Goal: Task Accomplishment & Management: Manage account settings

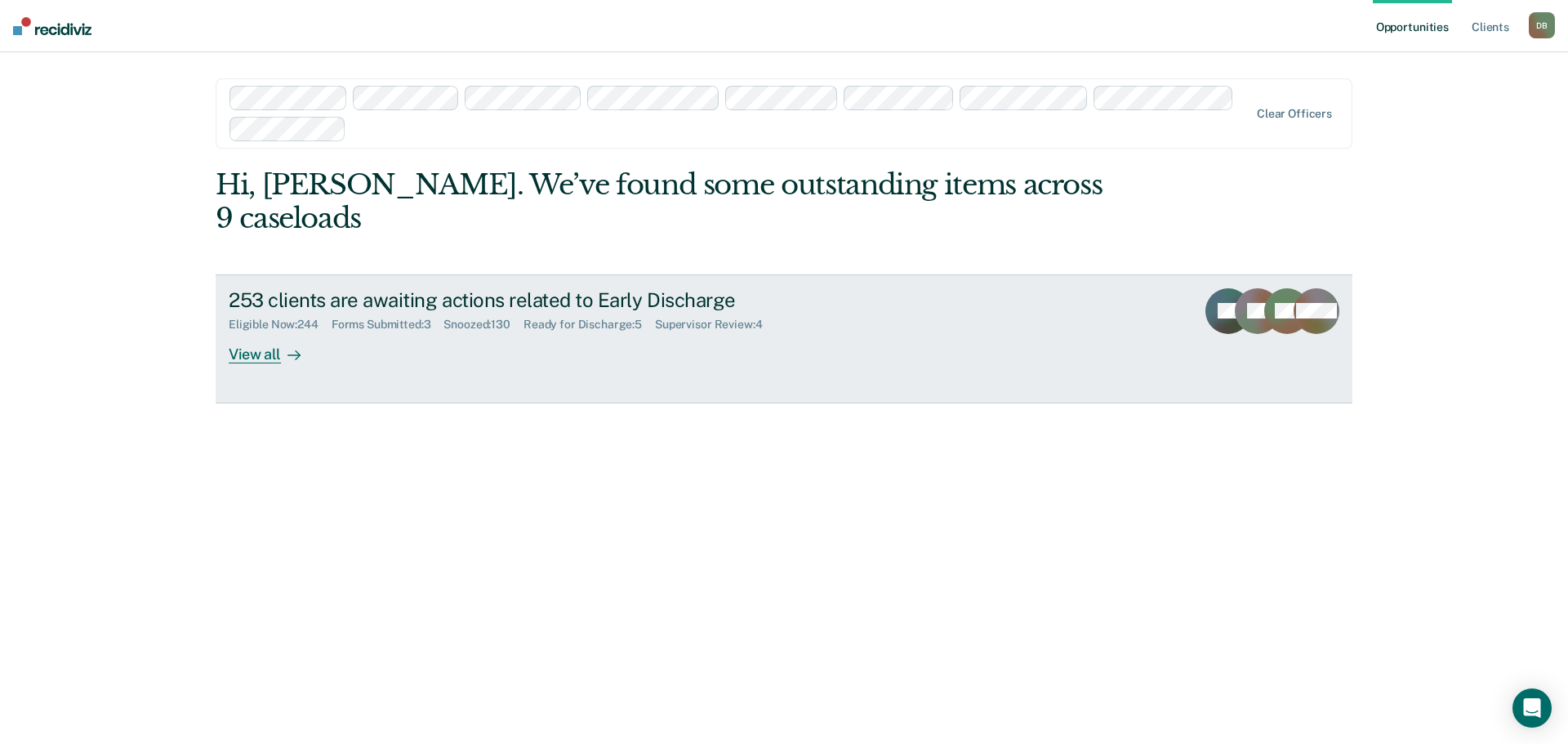
click at [394, 318] on div "Forms Submitted : 3" at bounding box center [387, 324] width 112 height 13
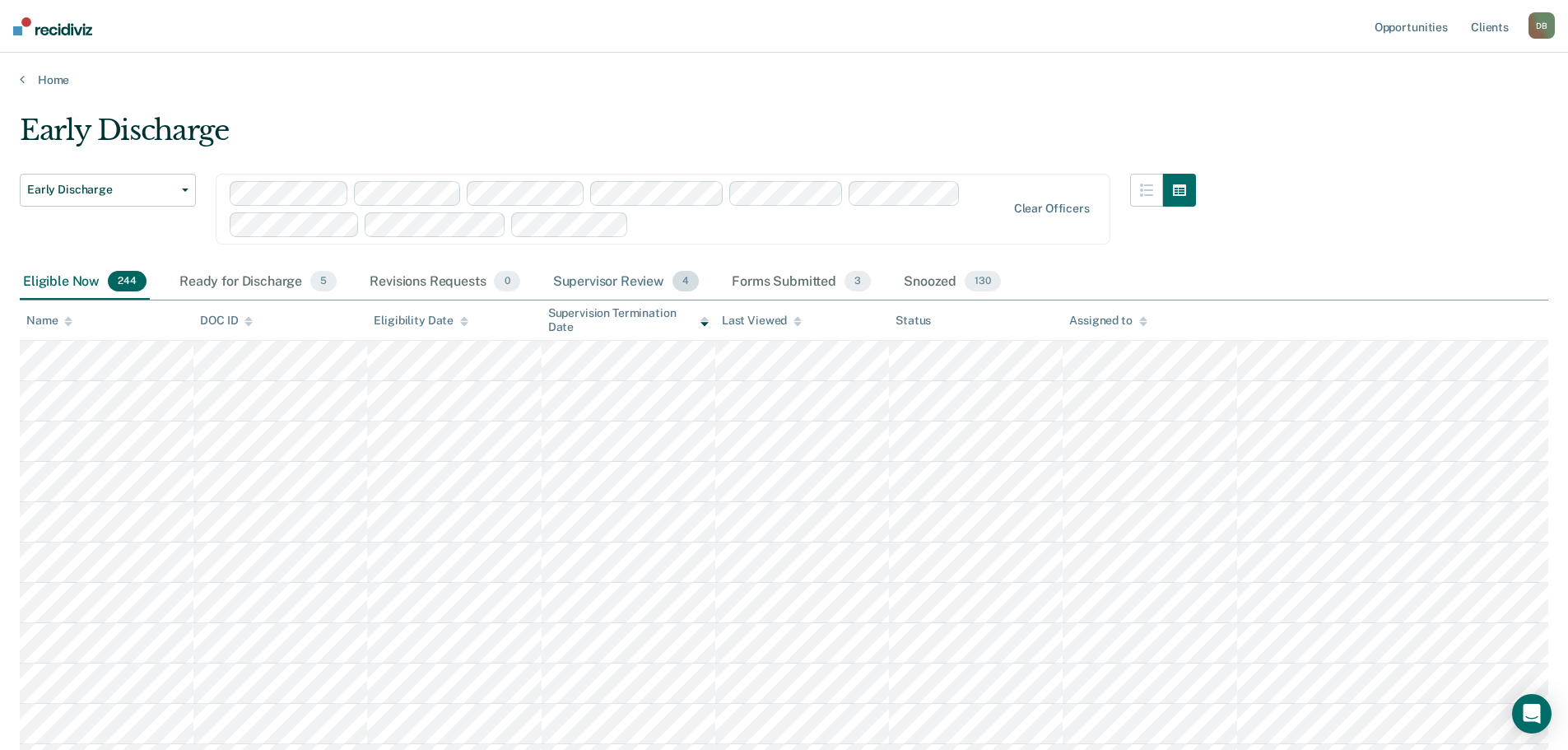
click at [628, 284] on div "Supervisor Review 4" at bounding box center [626, 282] width 153 height 36
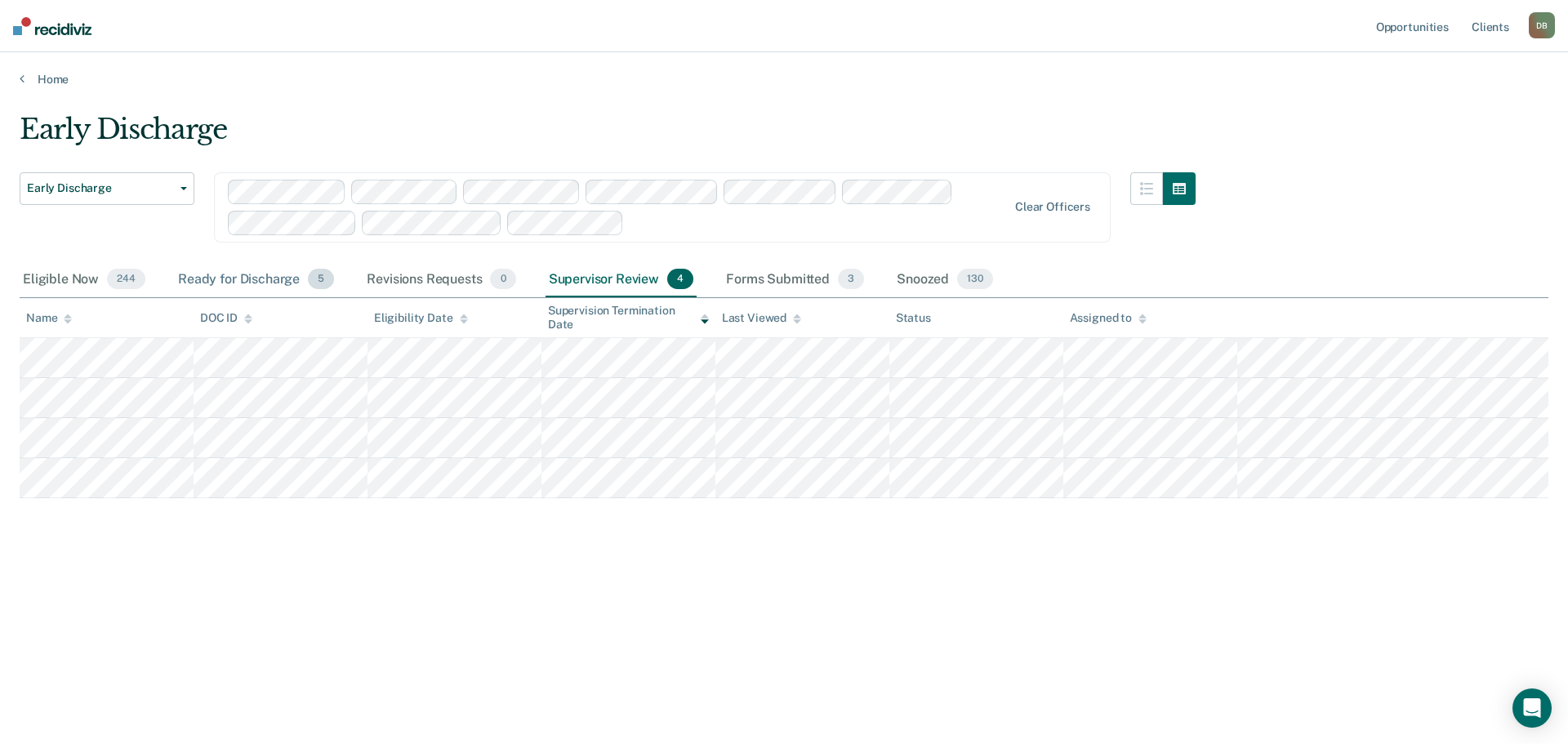
click at [253, 285] on div "Ready for Discharge 5" at bounding box center [255, 279] width 162 height 36
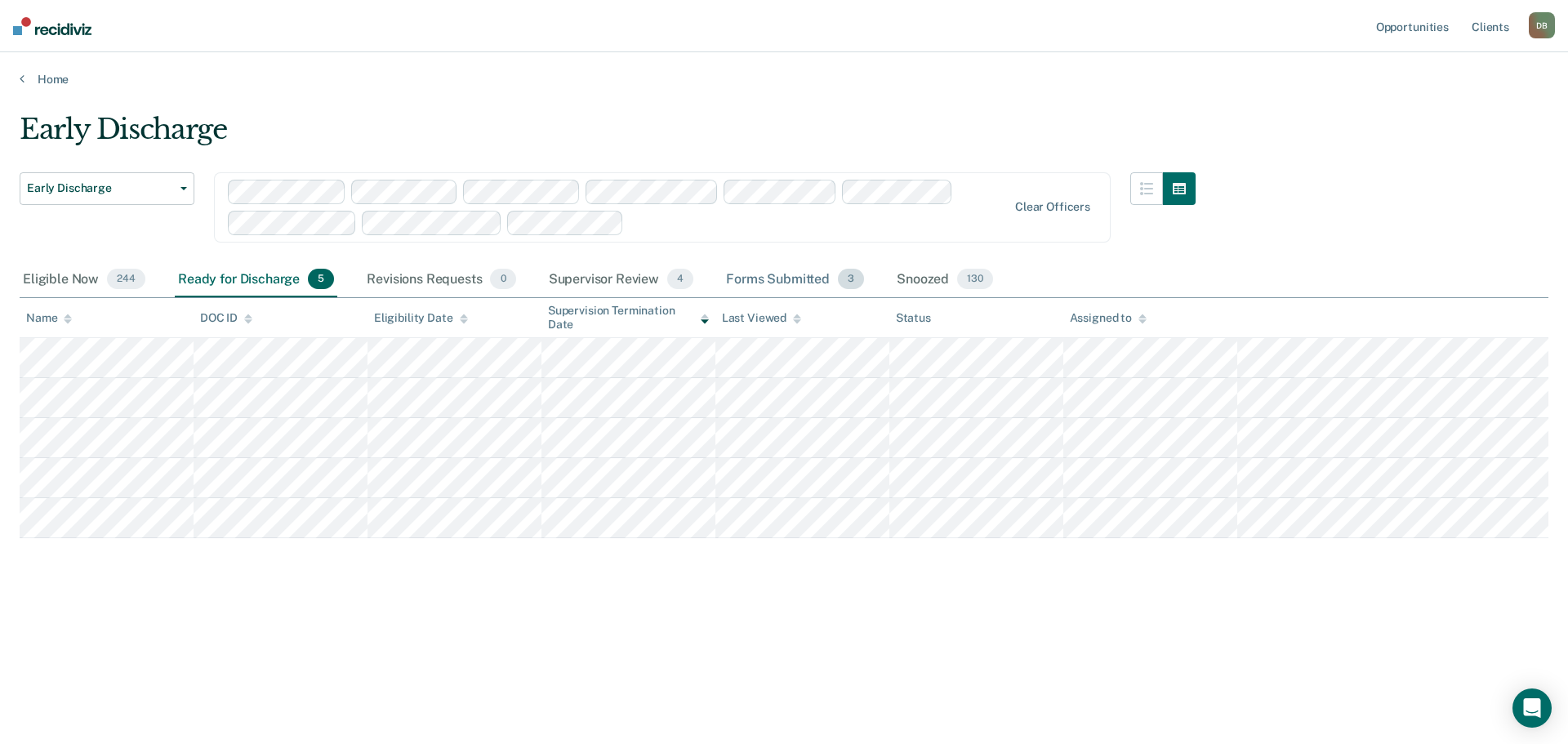
click at [763, 282] on div "Forms Submitted 3" at bounding box center [795, 279] width 145 height 36
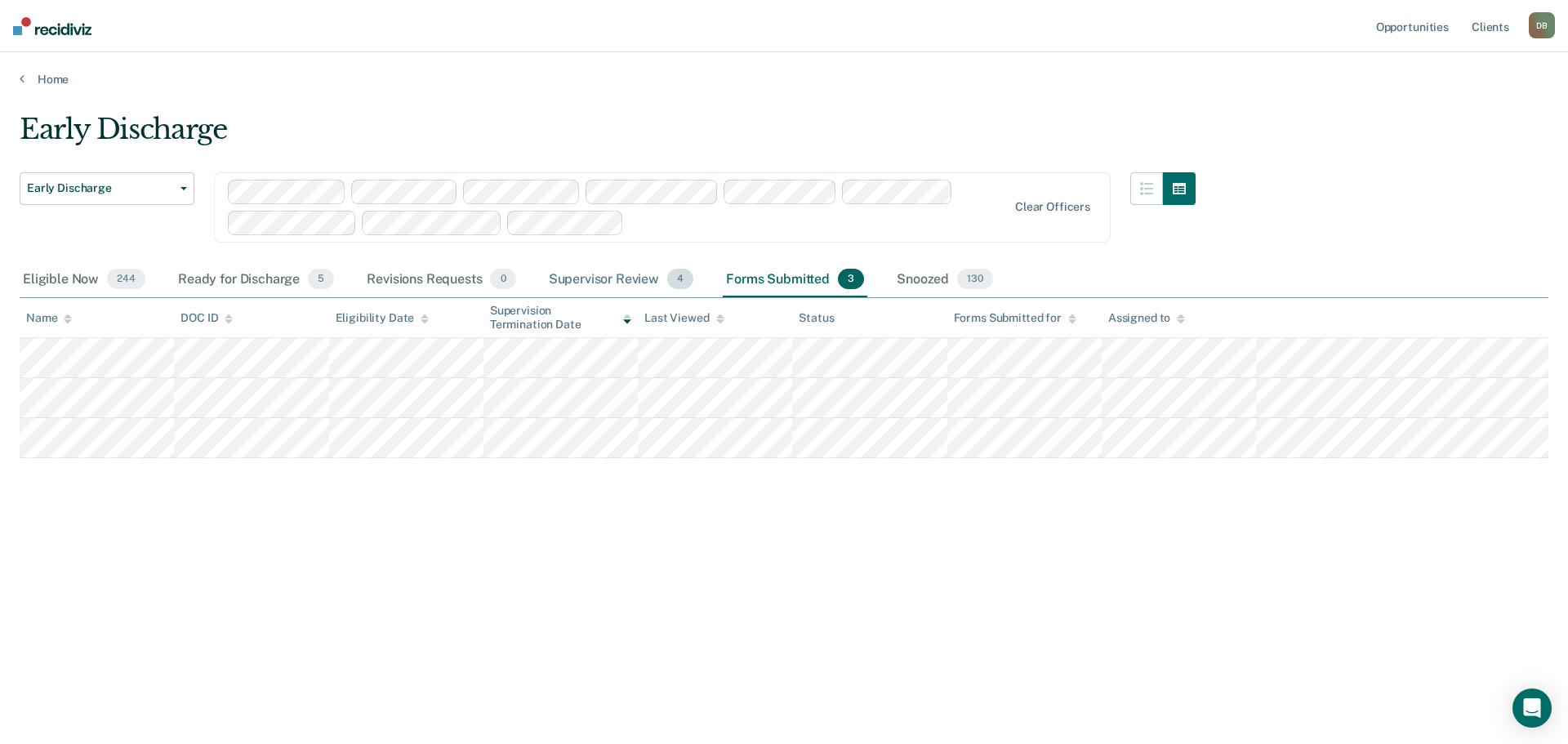
click at [607, 276] on div "Supervisor Review 4" at bounding box center [621, 279] width 152 height 36
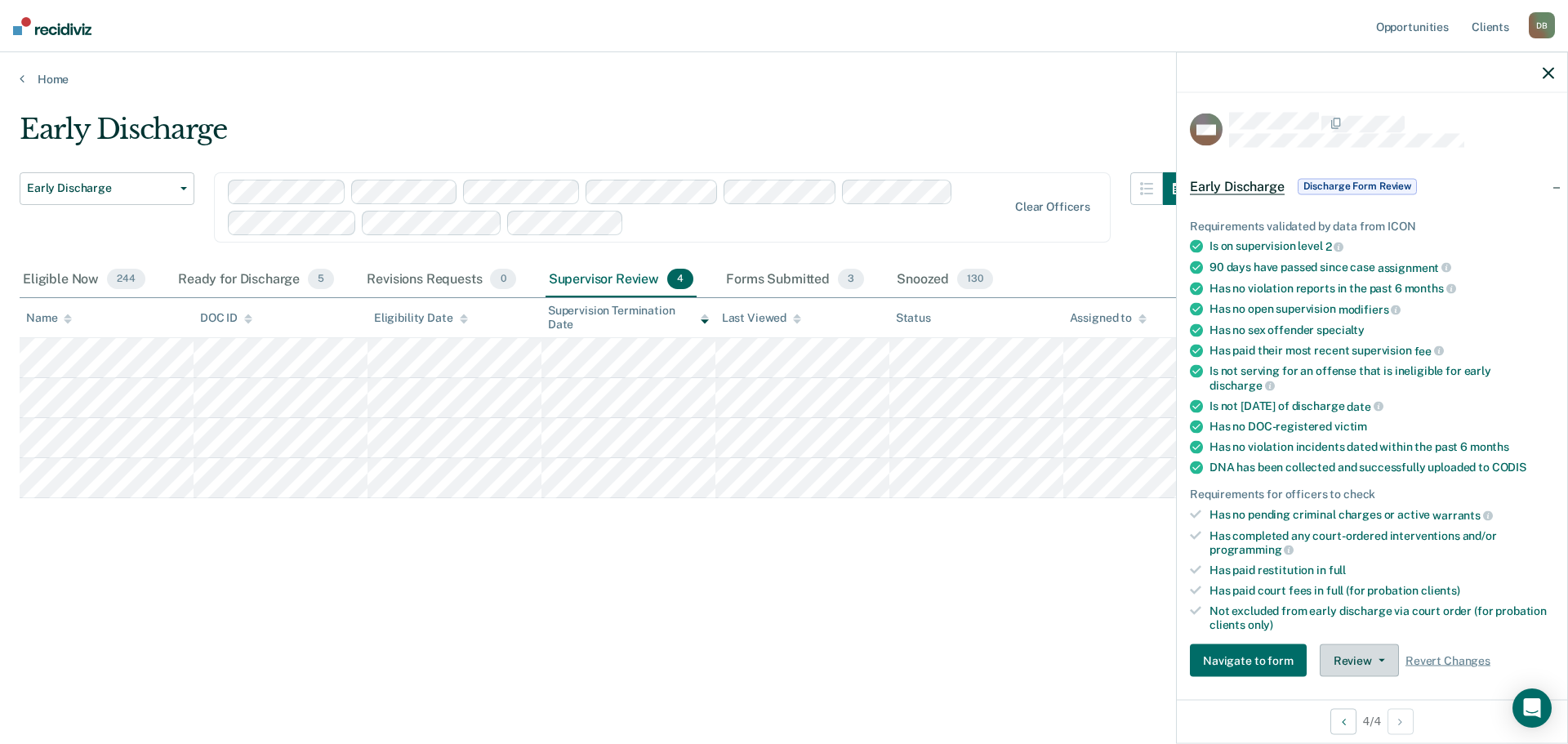
click at [1360, 662] on button "Review" at bounding box center [1359, 660] width 79 height 33
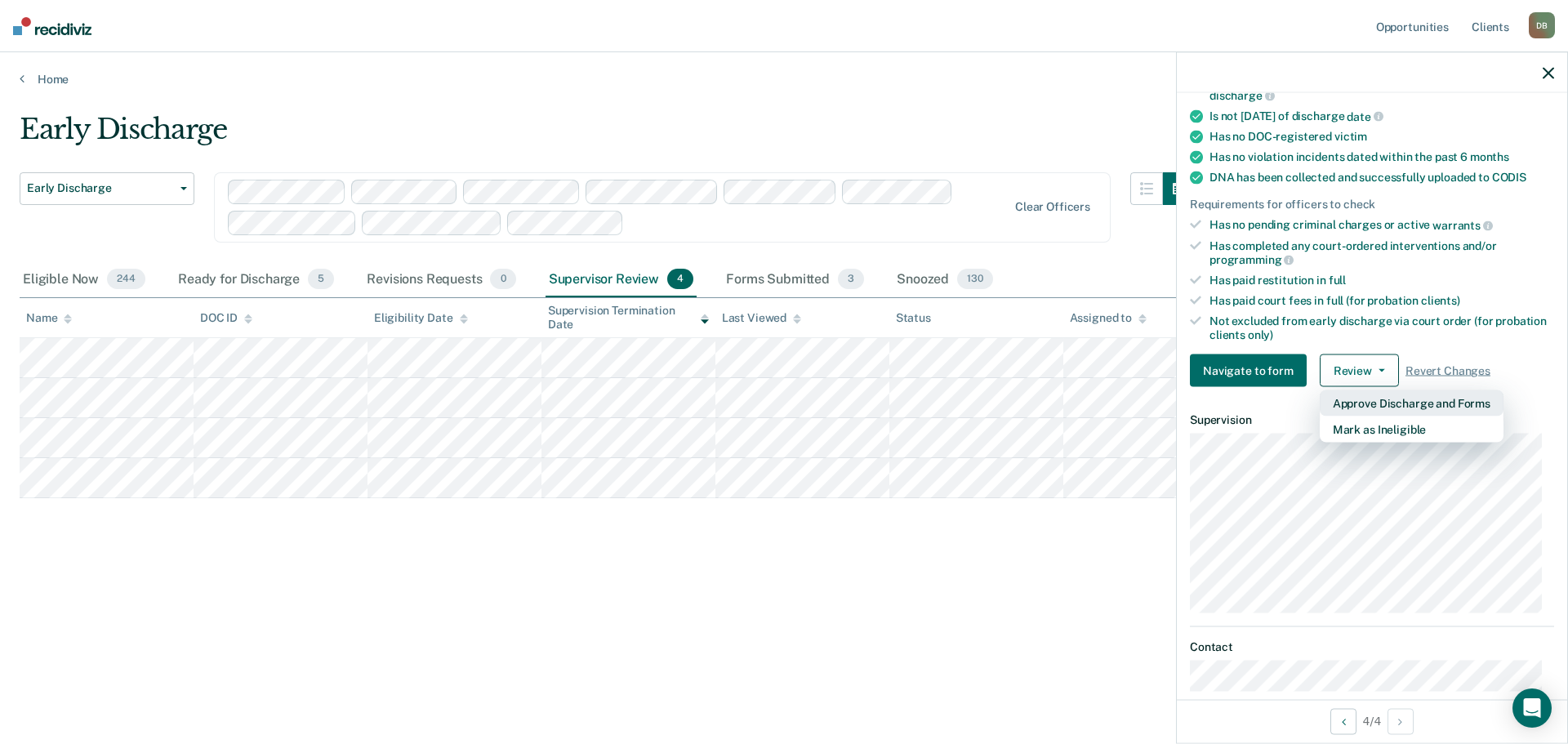
scroll to position [332, 0]
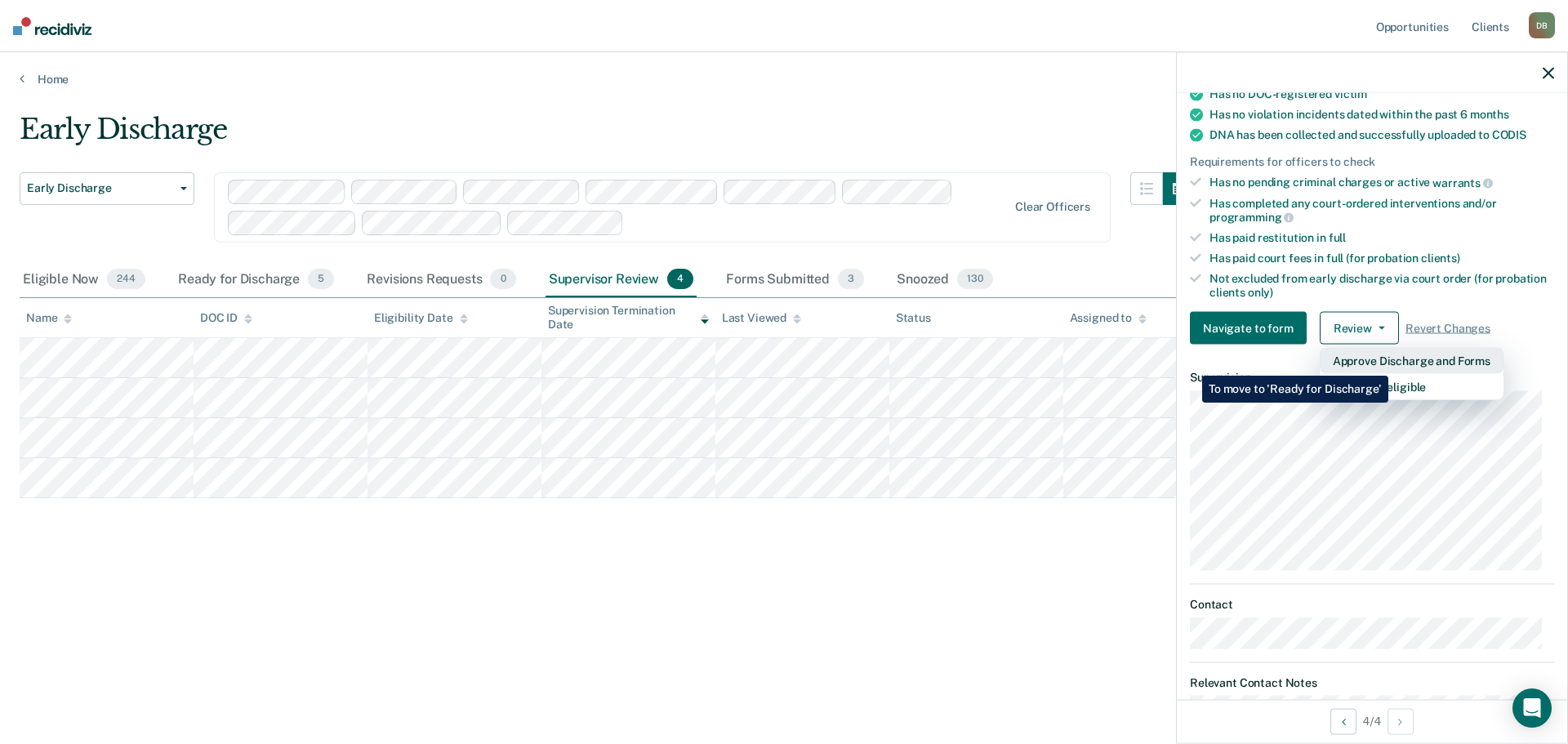
click at [1388, 363] on button "Approve Discharge and Forms" at bounding box center [1411, 360] width 183 height 26
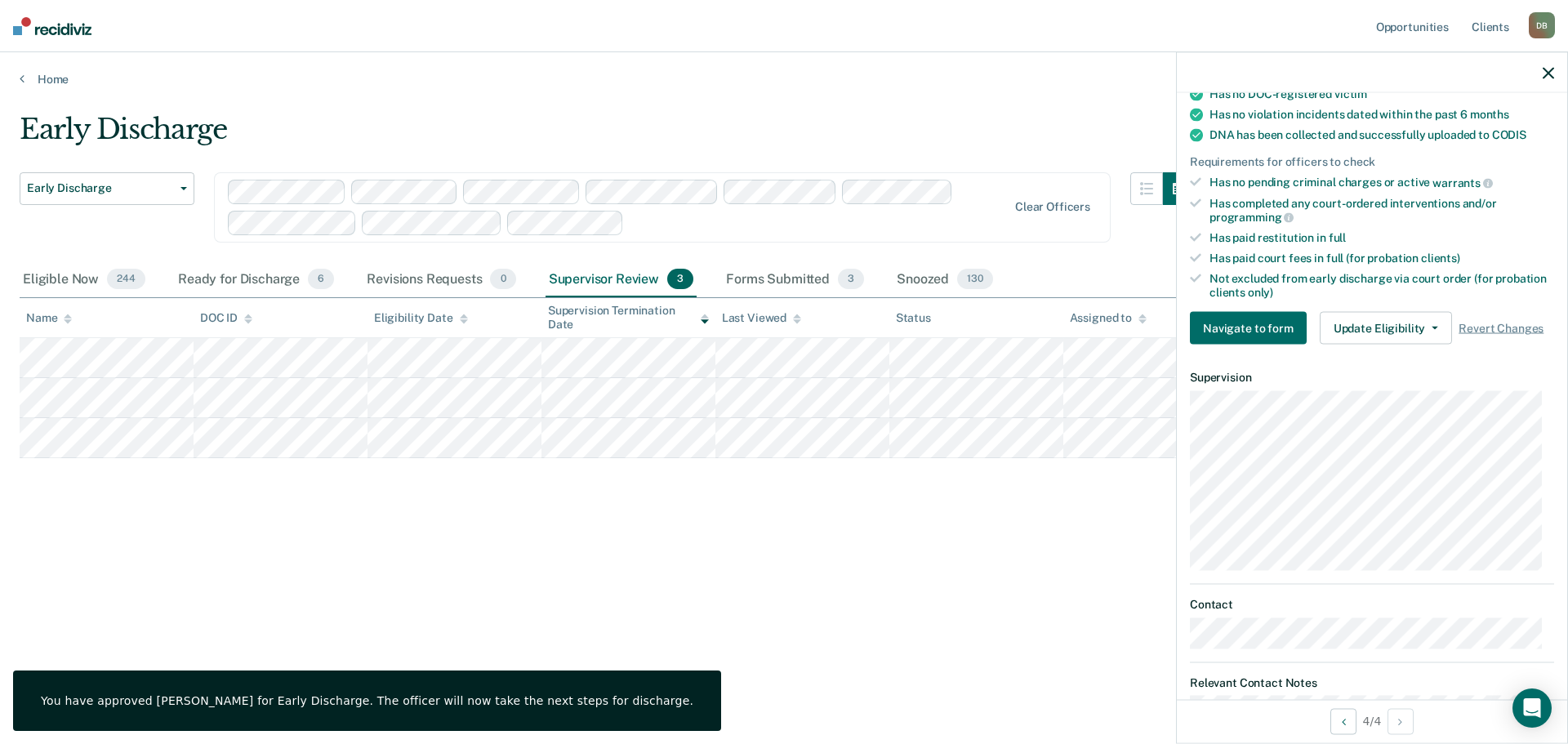
click at [1548, 72] on icon "button" at bounding box center [1548, 73] width 12 height 12
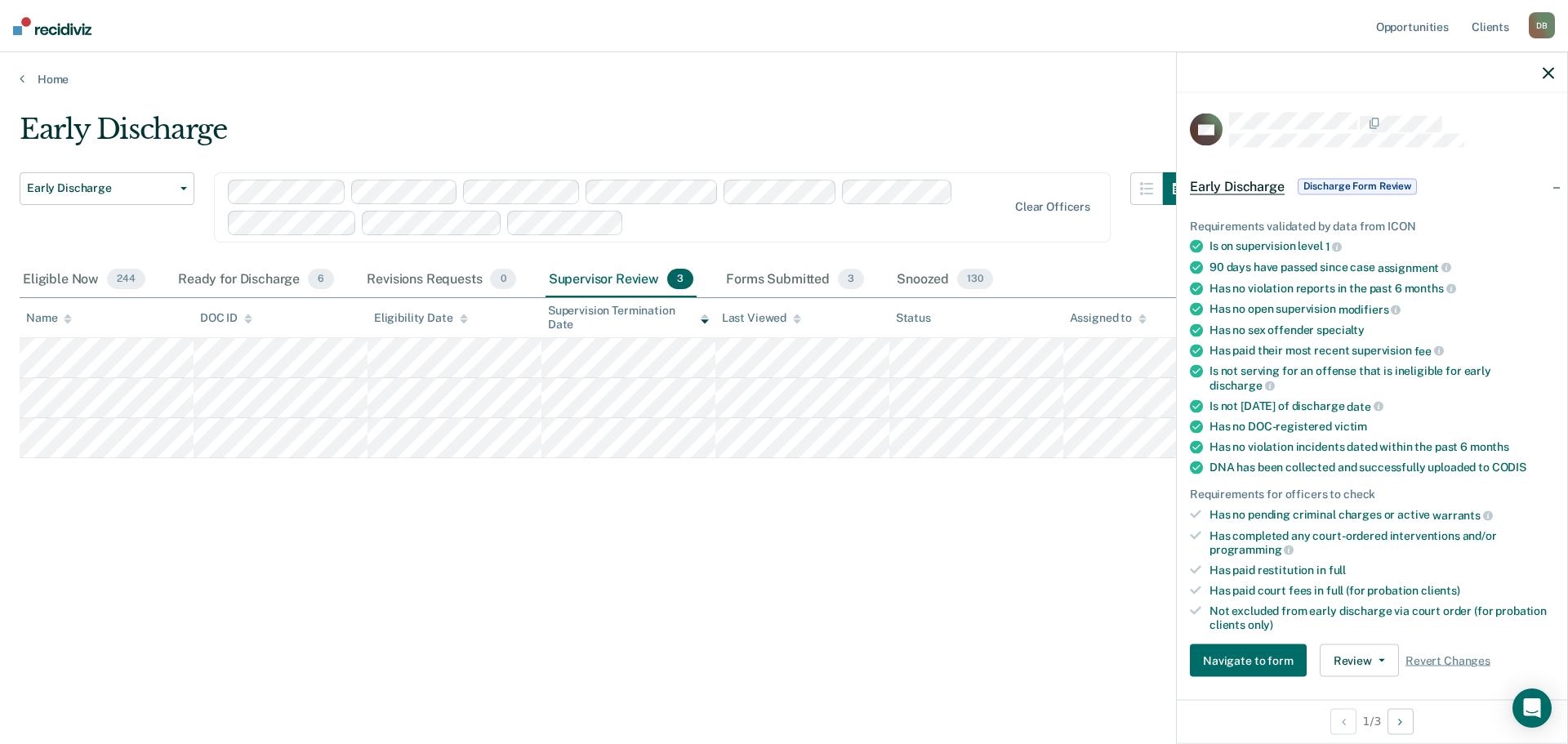
click at [1551, 73] on icon "button" at bounding box center [1548, 73] width 12 height 12
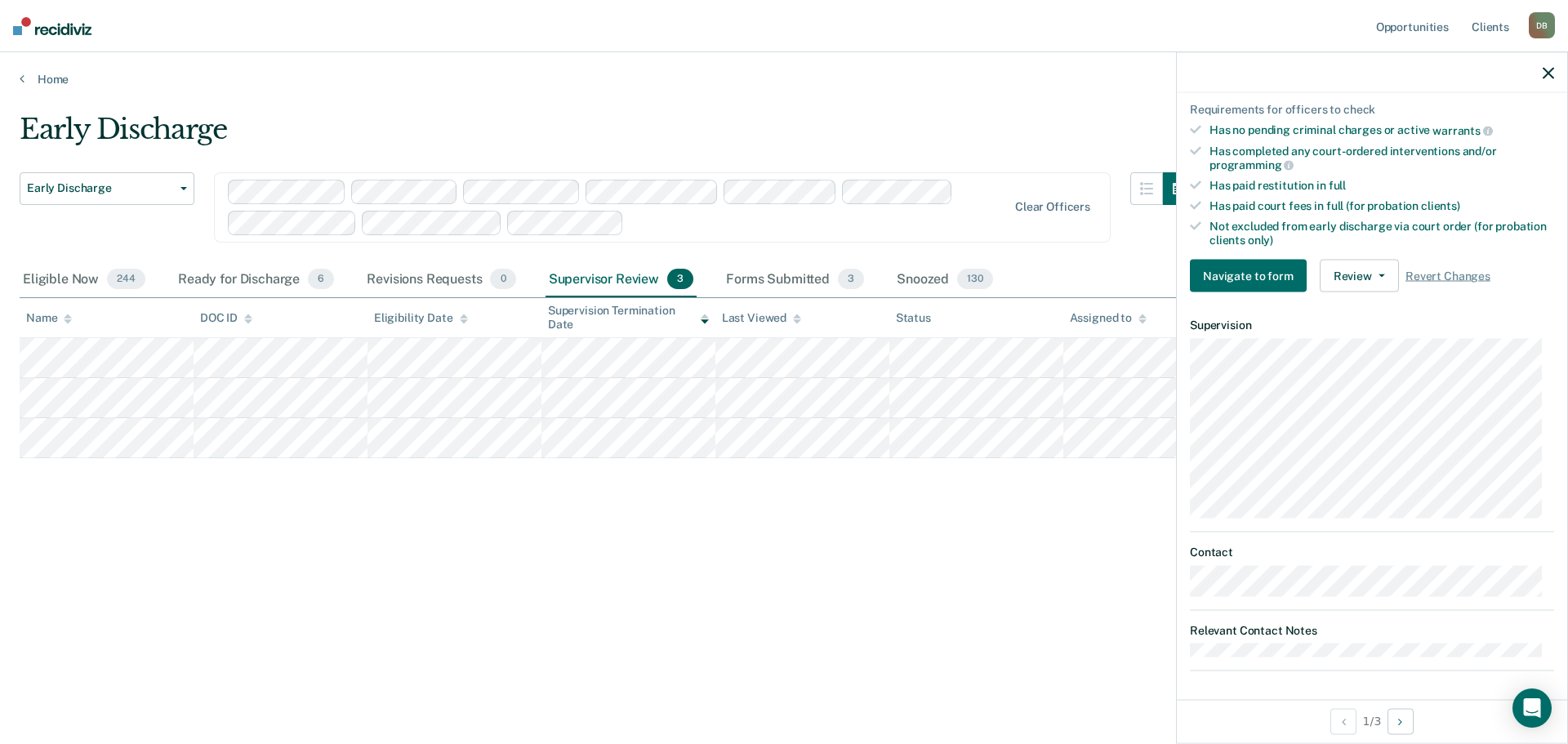
scroll to position [387, 0]
click at [1363, 264] on button "Review" at bounding box center [1359, 274] width 79 height 33
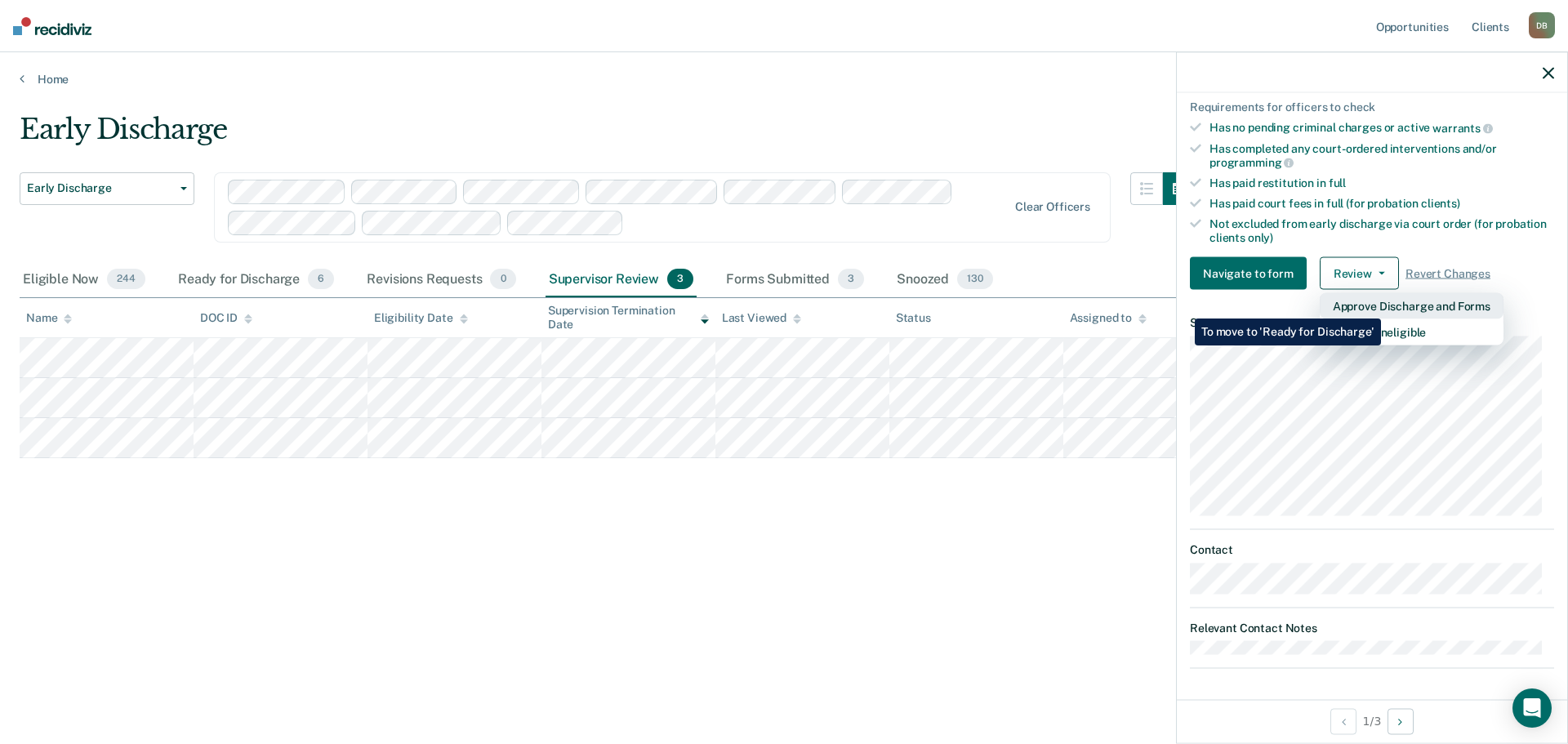
click at [1381, 306] on button "Approve Discharge and Forms" at bounding box center [1411, 305] width 183 height 26
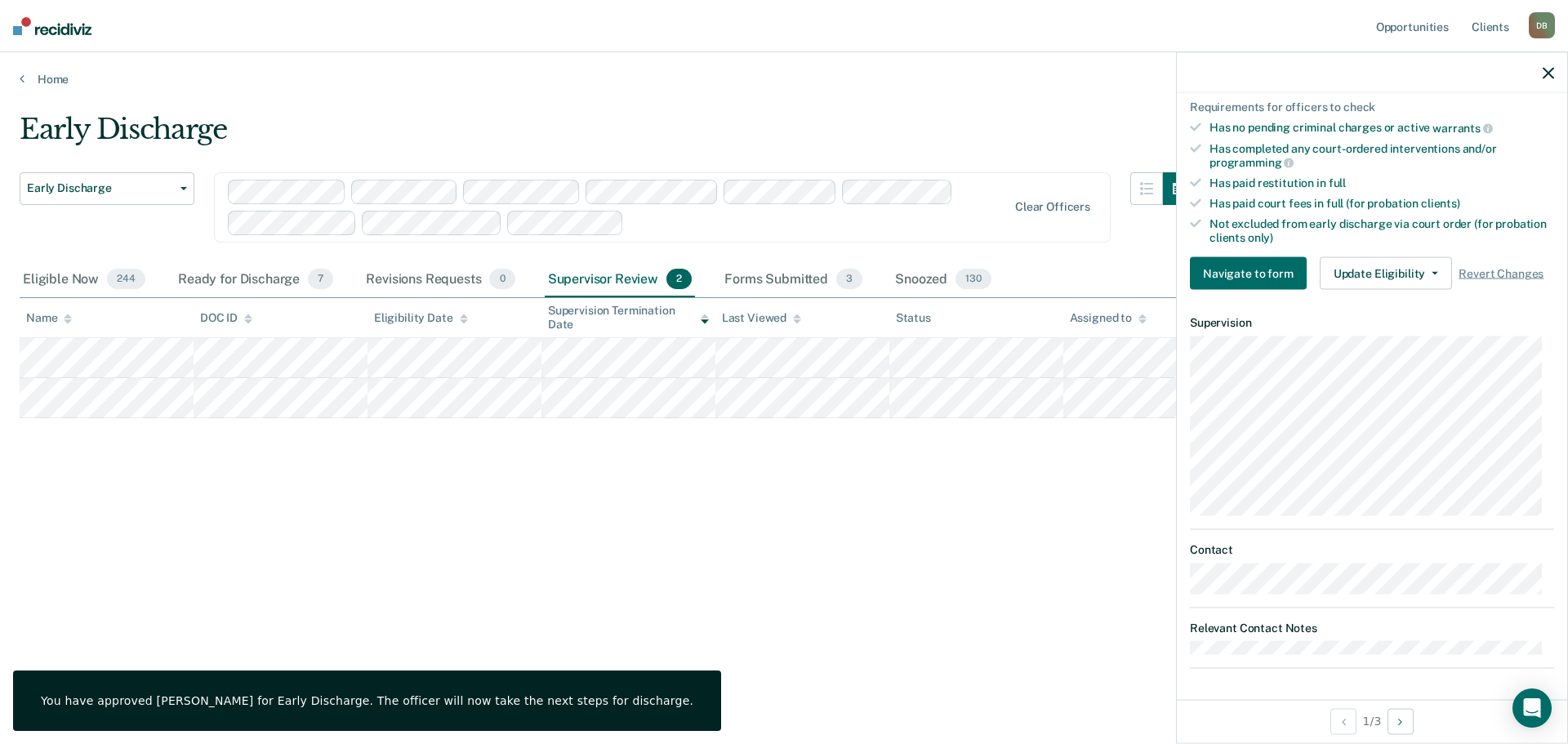
click at [927, 594] on div "Early Discharge Early Discharge Early Discharge Clear officers Eligible Now 244…" at bounding box center [784, 367] width 1529 height 509
click at [1547, 75] on icon "button" at bounding box center [1548, 73] width 12 height 12
